Goal: Find specific page/section

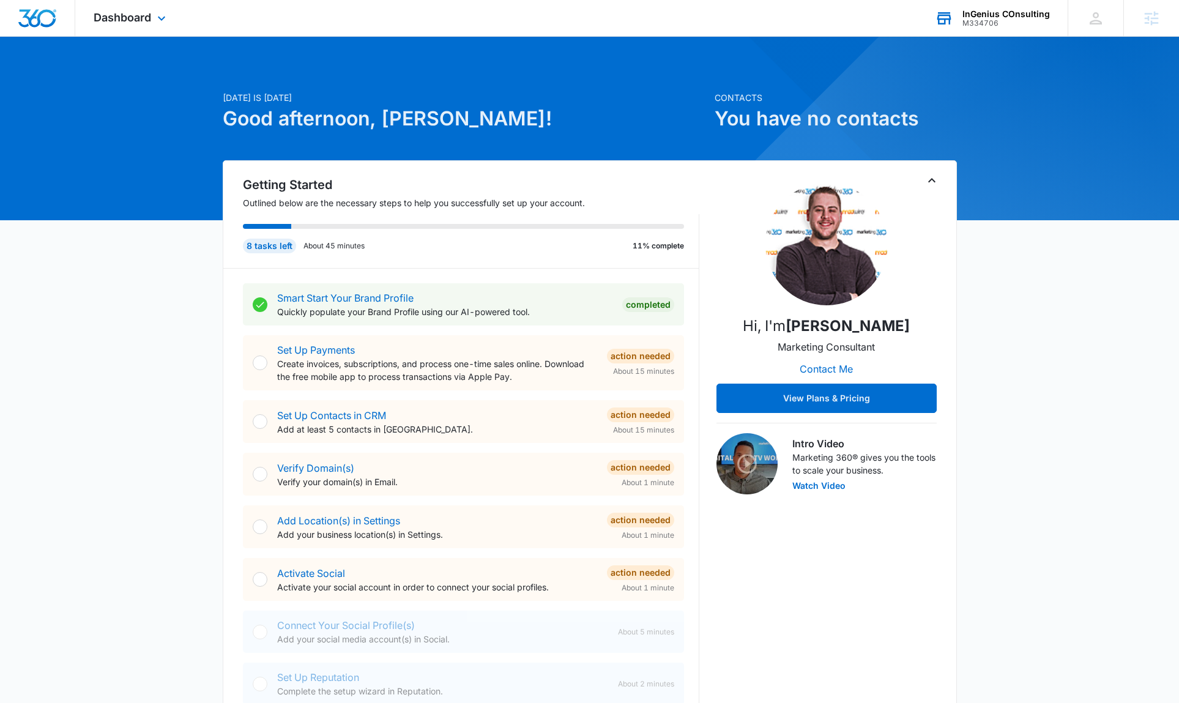
click at [999, 17] on div "InGenius COnsulting" at bounding box center [1005, 14] width 87 height 10
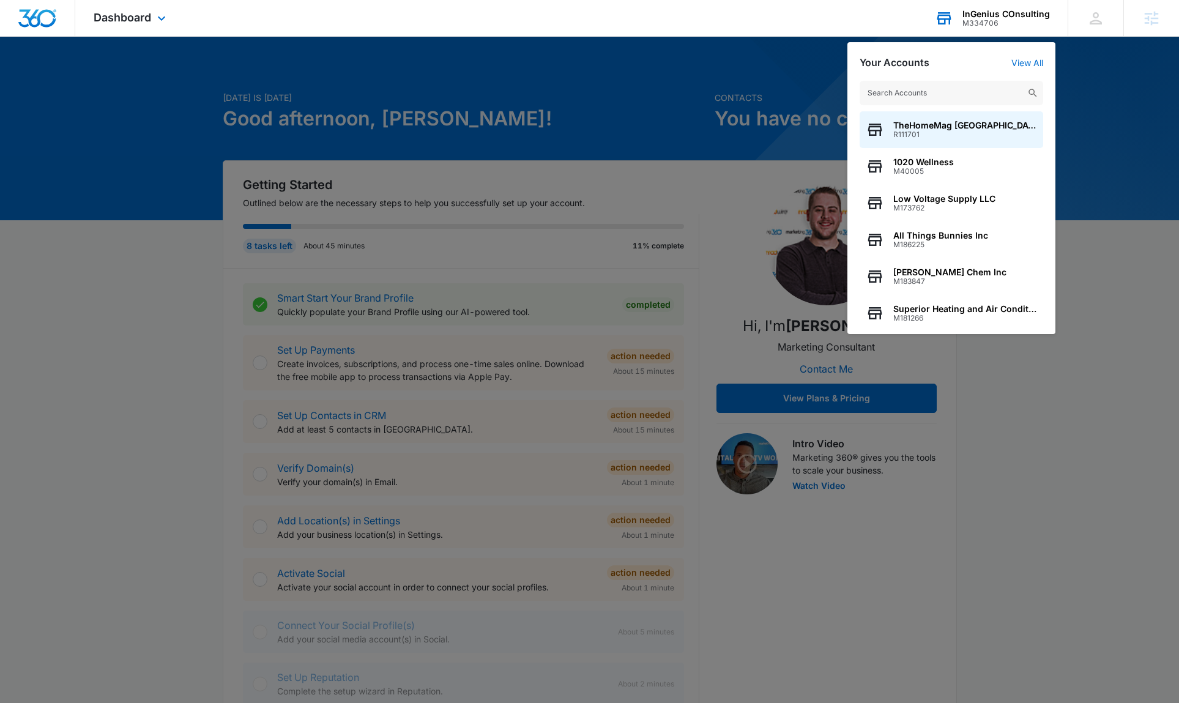
click at [940, 91] on input "text" at bounding box center [952, 93] width 184 height 24
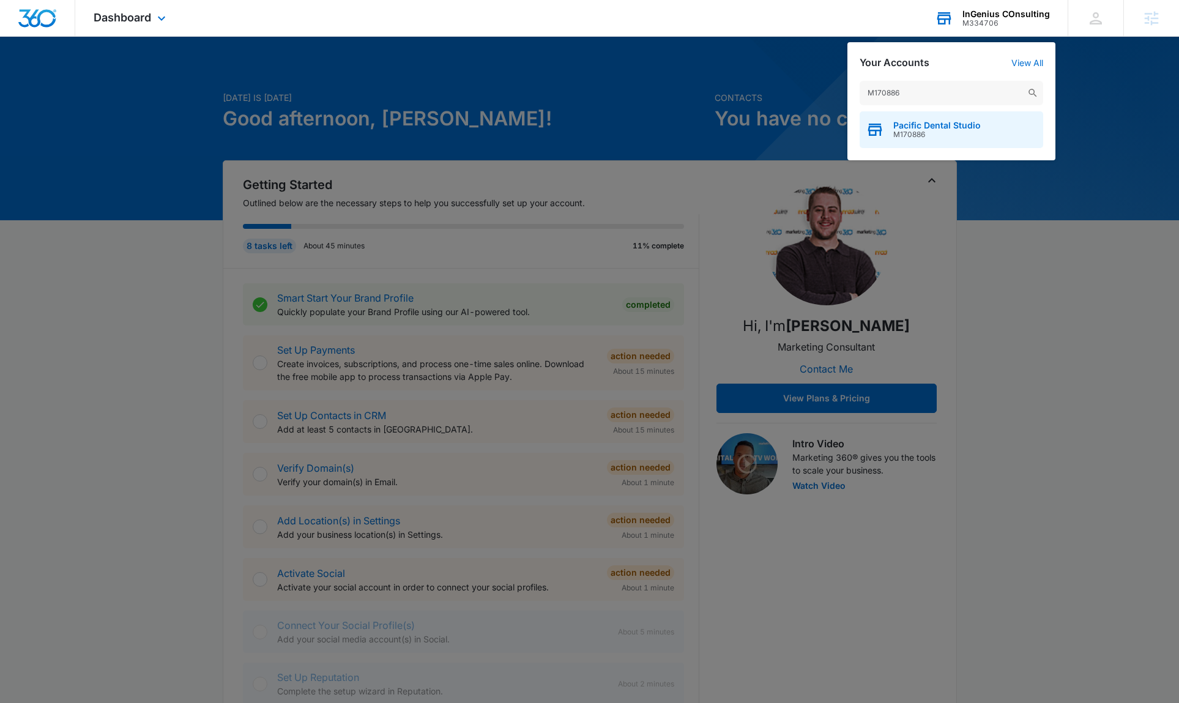
type input "M170886"
click at [928, 130] on span "M170886" at bounding box center [936, 134] width 87 height 9
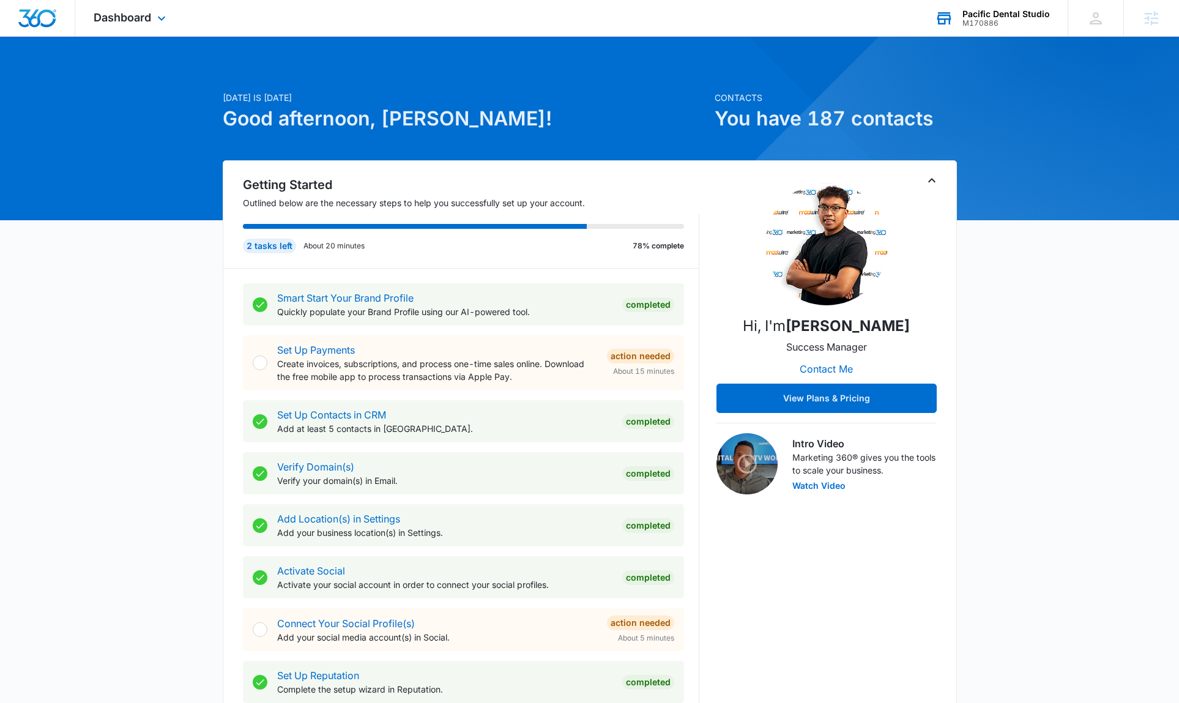
drag, startPoint x: 1066, startPoint y: 285, endPoint x: 1057, endPoint y: 276, distance: 12.1
click at [142, 15] on span "Dashboard" at bounding box center [123, 17] width 58 height 13
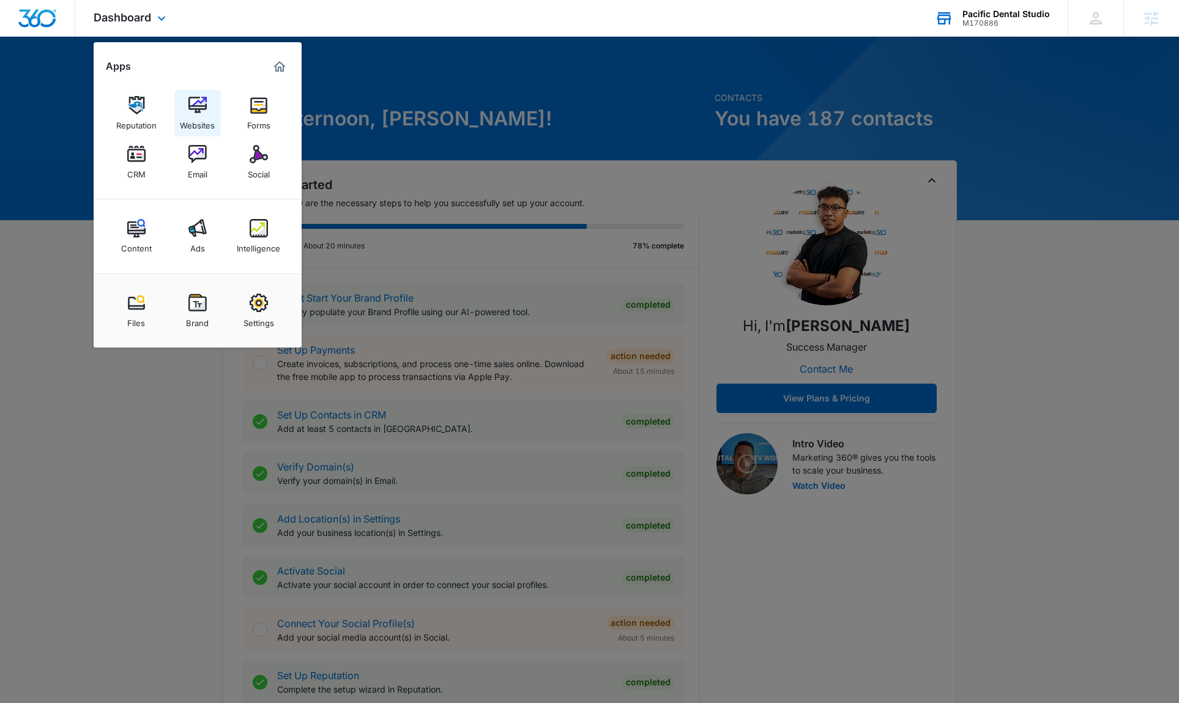
click at [198, 101] on img at bounding box center [197, 105] width 18 height 18
